Goal: Transaction & Acquisition: Book appointment/travel/reservation

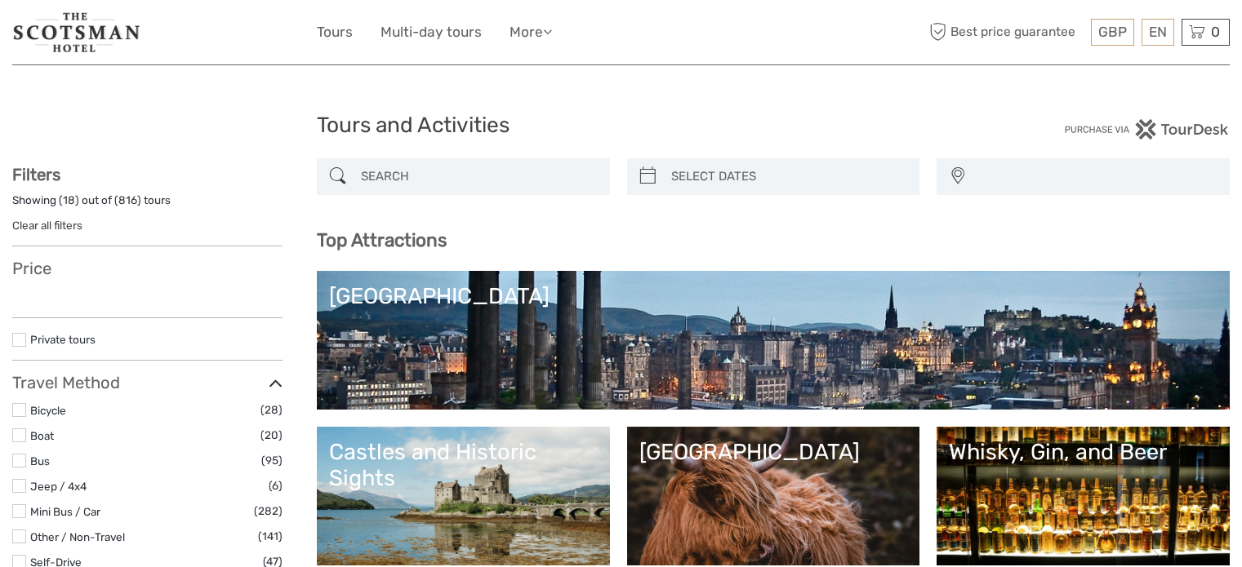
select select
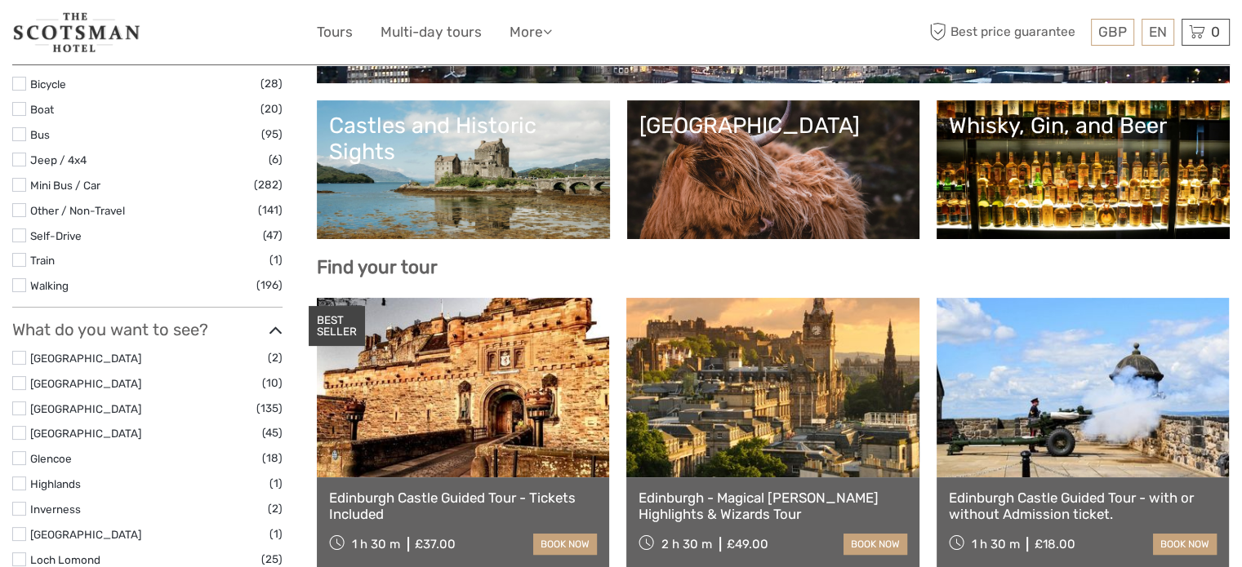
select select
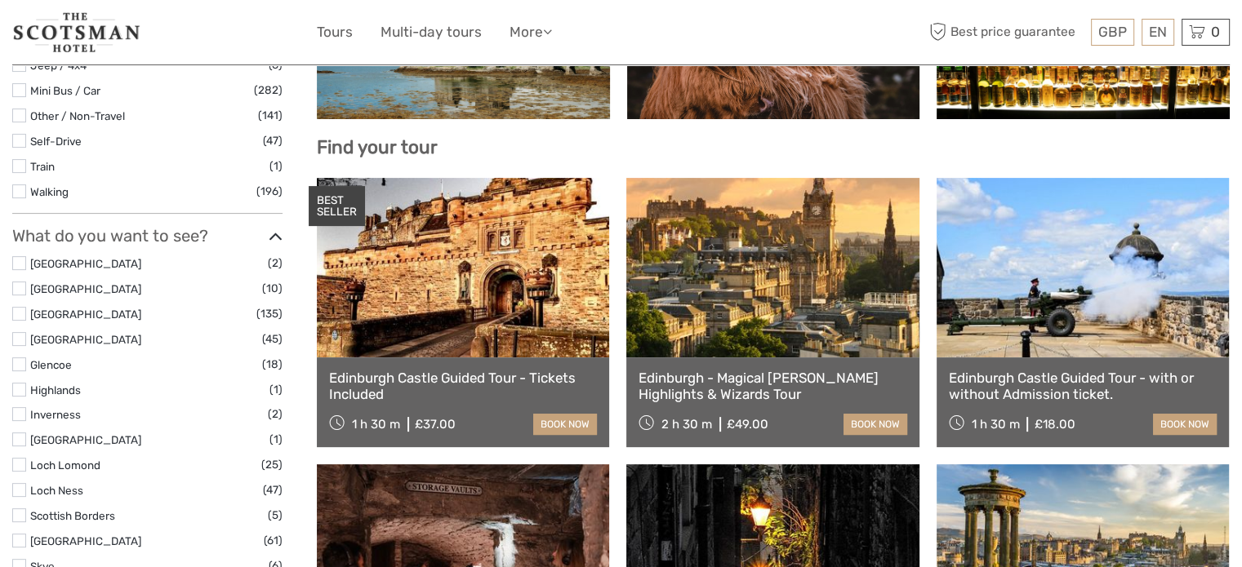
scroll to position [515, 0]
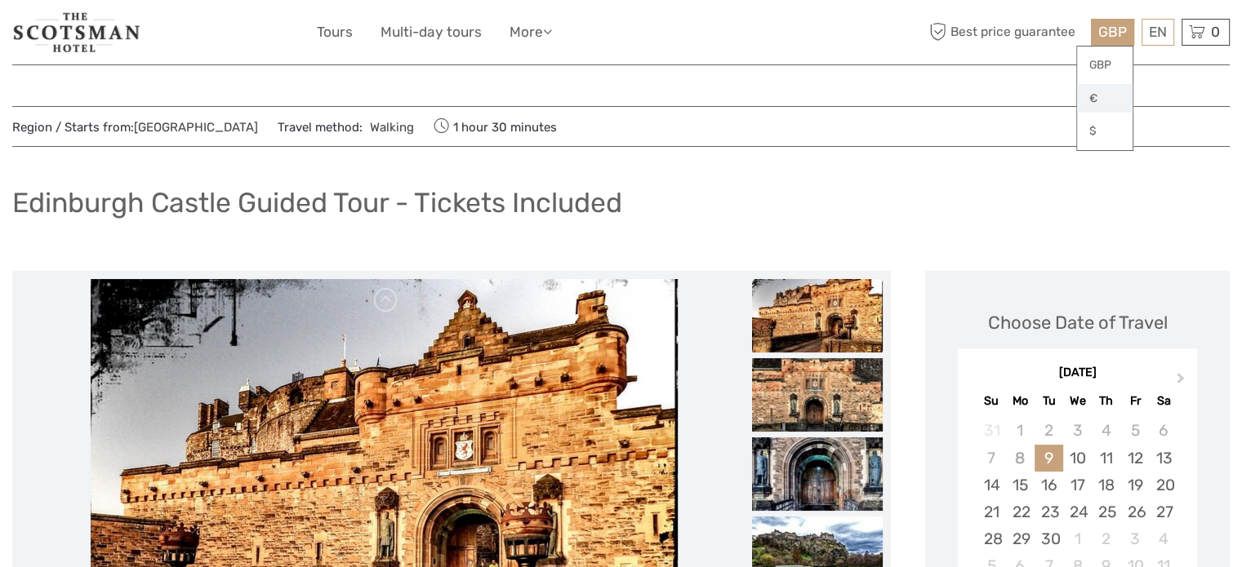
click at [1106, 94] on link "€" at bounding box center [1105, 98] width 56 height 29
click at [1112, 126] on link "$" at bounding box center [1105, 131] width 56 height 29
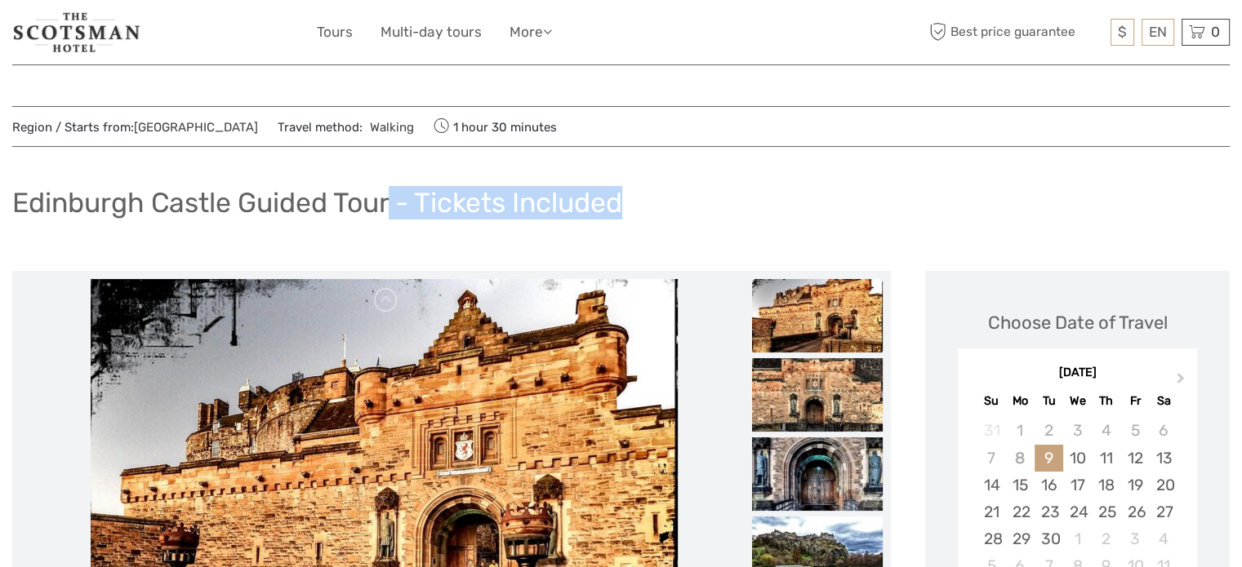
drag, startPoint x: 639, startPoint y: 216, endPoint x: 394, endPoint y: 219, distance: 245.8
click at [394, 219] on div "Edinburgh Castle Guided Tour - Tickets Included" at bounding box center [620, 210] width 1217 height 60
click at [395, 199] on h1 "Edinburgh Castle Guided Tour - Tickets Included" at bounding box center [317, 202] width 610 height 33
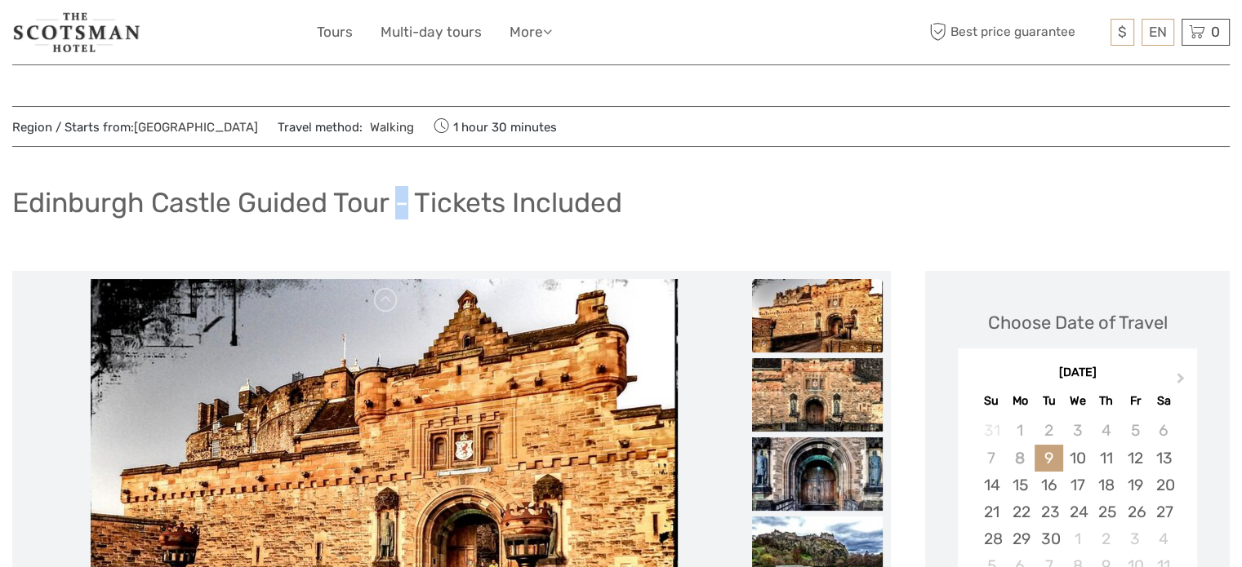
click at [396, 198] on h1 "Edinburgh Castle Guided Tour - Tickets Included" at bounding box center [317, 202] width 610 height 33
click at [411, 196] on h1 "Edinburgh Castle Guided Tour - Tickets Included" at bounding box center [317, 202] width 610 height 33
drag, startPoint x: 414, startPoint y: 196, endPoint x: 394, endPoint y: 198, distance: 19.7
click at [394, 198] on h1 "Edinburgh Castle Guided Tour - Tickets Included" at bounding box center [317, 202] width 610 height 33
click at [431, 206] on h1 "Edinburgh Castle Guided Tour - Tickets Included" at bounding box center [317, 202] width 610 height 33
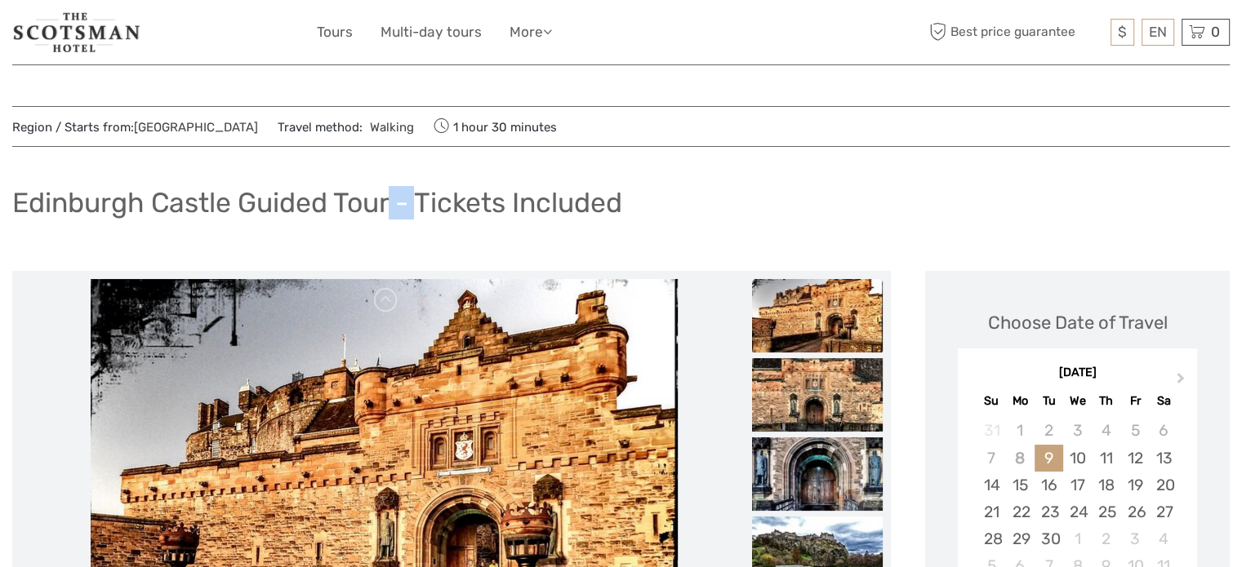
drag, startPoint x: 416, startPoint y: 193, endPoint x: 393, endPoint y: 195, distance: 22.9
click at [393, 195] on h1 "Edinburgh Castle Guided Tour - Tickets Included" at bounding box center [317, 202] width 610 height 33
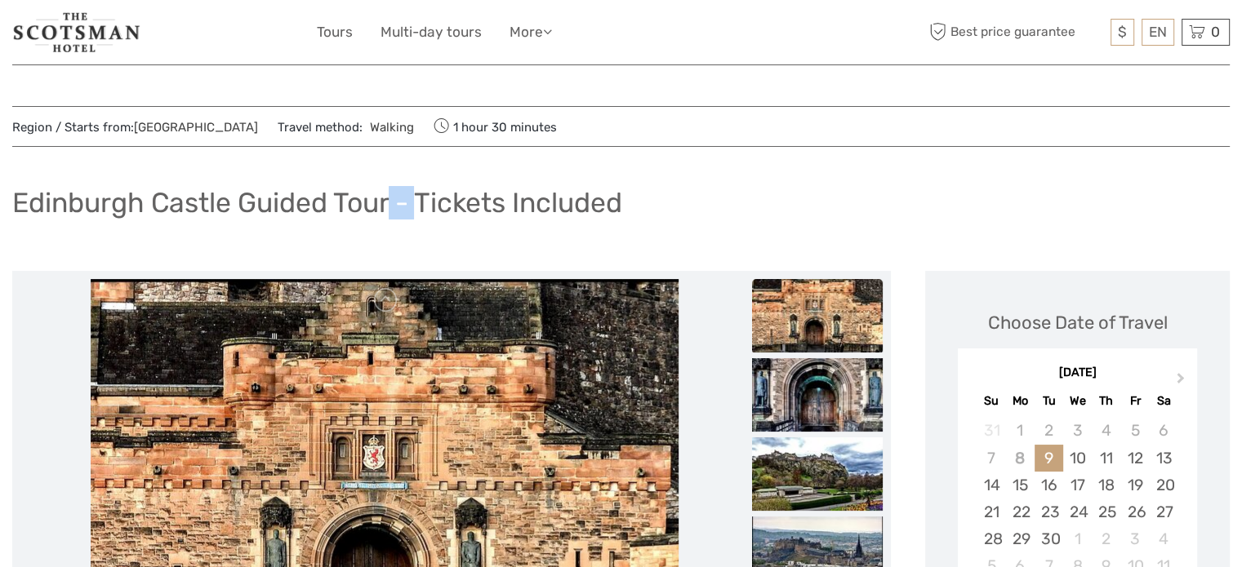
scroll to position [327, 0]
